Goal: Use online tool/utility: Utilize a website feature to perform a specific function

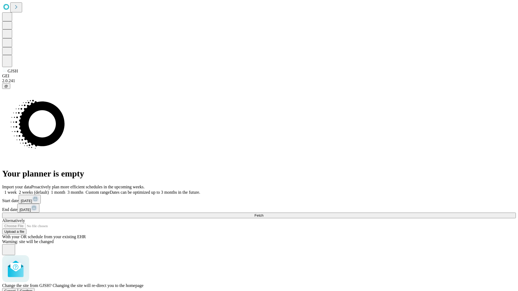
click at [33, 289] on span "Confirm" at bounding box center [26, 291] width 13 height 4
click at [65, 190] on label "1 month" at bounding box center [57, 192] width 16 height 5
click at [263, 214] on span "Fetch" at bounding box center [258, 216] width 9 height 4
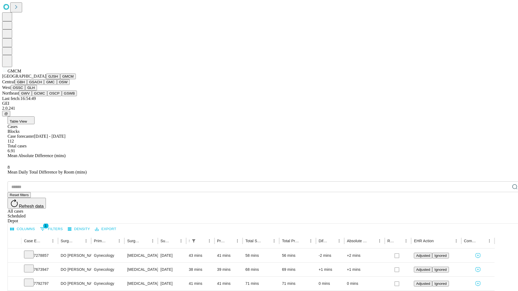
click at [27, 85] on button "GBH" at bounding box center [21, 82] width 12 height 6
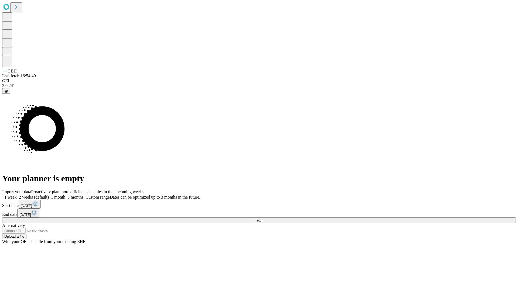
click at [65, 195] on label "1 month" at bounding box center [57, 197] width 16 height 5
click at [263, 218] on span "Fetch" at bounding box center [258, 220] width 9 height 4
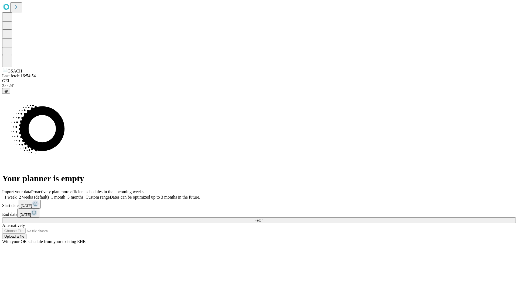
click at [263, 218] on span "Fetch" at bounding box center [258, 220] width 9 height 4
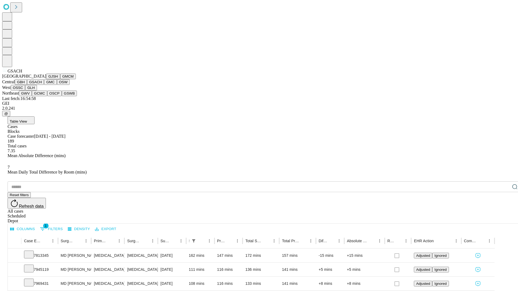
click at [44, 85] on button "GMC" at bounding box center [50, 82] width 13 height 6
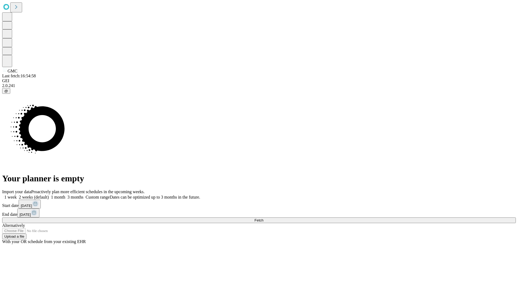
click at [65, 195] on label "1 month" at bounding box center [57, 197] width 16 height 5
click at [263, 218] on span "Fetch" at bounding box center [258, 220] width 9 height 4
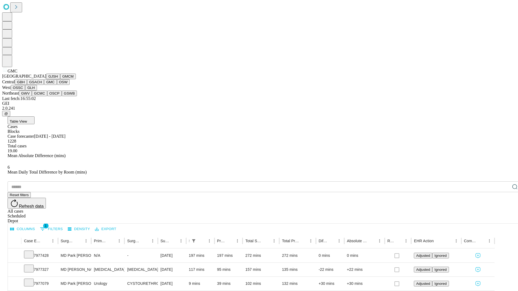
click at [57, 85] on button "OSW" at bounding box center [63, 82] width 13 height 6
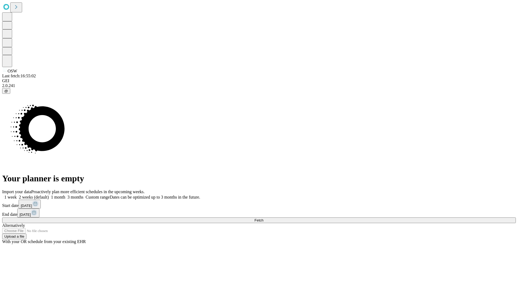
click at [65, 195] on label "1 month" at bounding box center [57, 197] width 16 height 5
click at [263, 218] on span "Fetch" at bounding box center [258, 220] width 9 height 4
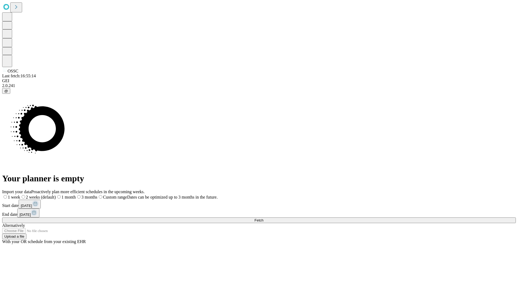
click at [76, 195] on label "1 month" at bounding box center [66, 197] width 20 height 5
click at [263, 218] on span "Fetch" at bounding box center [258, 220] width 9 height 4
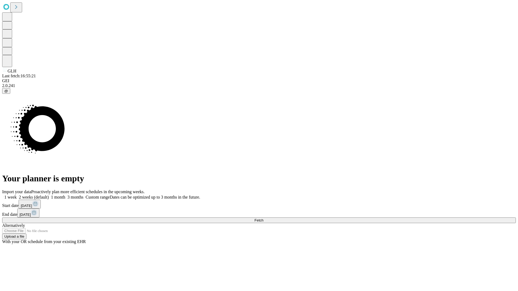
click at [263, 218] on span "Fetch" at bounding box center [258, 220] width 9 height 4
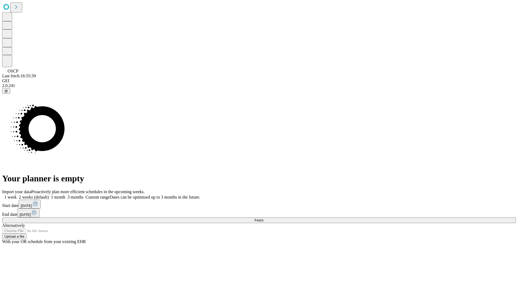
click at [65, 195] on label "1 month" at bounding box center [57, 197] width 16 height 5
click at [263, 218] on span "Fetch" at bounding box center [258, 220] width 9 height 4
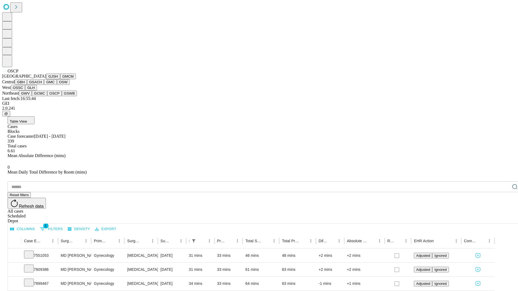
click at [62, 96] on button "GSWB" at bounding box center [69, 94] width 15 height 6
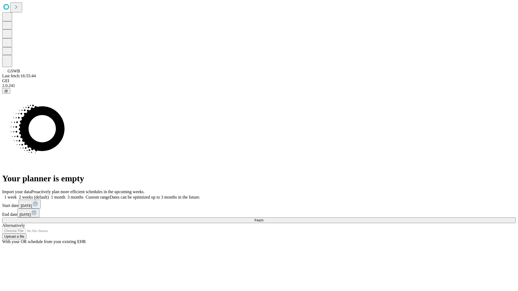
click at [65, 195] on label "1 month" at bounding box center [57, 197] width 16 height 5
click at [263, 218] on span "Fetch" at bounding box center [258, 220] width 9 height 4
